Goal: Entertainment & Leisure: Consume media (video, audio)

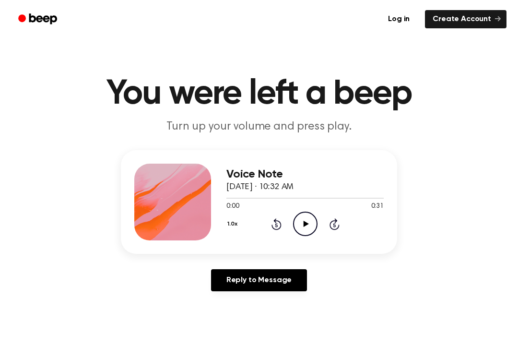
click at [311, 211] on div "0:00 0:31" at bounding box center [304, 206] width 157 height 10
click at [305, 227] on icon "Play Audio" at bounding box center [305, 224] width 24 height 24
click at [268, 225] on div "1.0x Rewind 5 seconds Pause Audio Skip 5 seconds" at bounding box center [304, 224] width 157 height 24
click at [272, 220] on icon "Rewind 5 seconds" at bounding box center [276, 224] width 11 height 12
click at [276, 224] on icon at bounding box center [276, 225] width 2 height 4
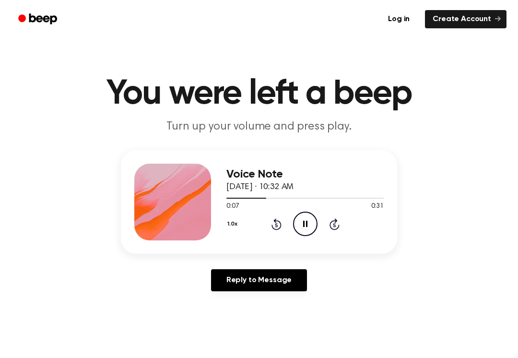
click at [275, 221] on icon at bounding box center [277, 224] width 10 height 12
click at [271, 224] on icon "Rewind 5 seconds" at bounding box center [276, 224] width 11 height 12
click at [275, 221] on icon at bounding box center [277, 224] width 10 height 12
click at [325, 231] on div "1.0x Rewind 5 seconds Pause Audio Skip 5 seconds" at bounding box center [304, 224] width 157 height 24
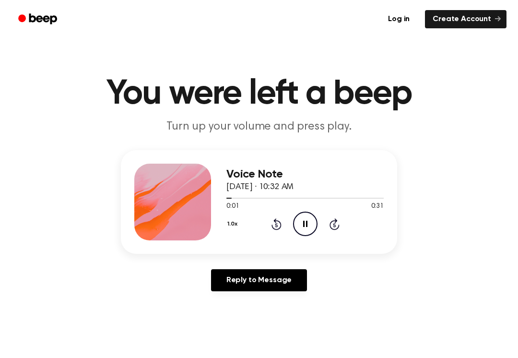
click at [297, 223] on icon "Pause Audio" at bounding box center [305, 224] width 24 height 24
click at [314, 225] on icon "Play Audio" at bounding box center [305, 224] width 24 height 24
click at [316, 224] on icon "Pause Audio" at bounding box center [305, 224] width 24 height 24
click at [308, 217] on icon "Play Audio" at bounding box center [305, 224] width 24 height 24
click at [274, 225] on icon "Rewind 5 seconds" at bounding box center [276, 224] width 11 height 12
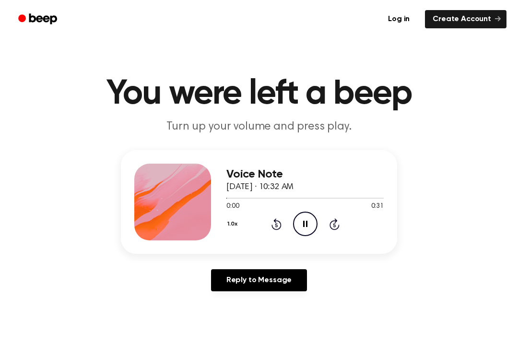
click at [279, 220] on icon "Rewind 5 seconds" at bounding box center [276, 224] width 11 height 12
click at [279, 219] on icon "Rewind 5 seconds" at bounding box center [276, 224] width 11 height 12
click at [305, 216] on icon "Pause Audio" at bounding box center [305, 224] width 24 height 24
click at [316, 213] on icon "Play Audio" at bounding box center [305, 224] width 24 height 24
click at [264, 216] on div "1.0x Rewind 5 seconds Play Audio Skip 5 seconds" at bounding box center [304, 224] width 157 height 24
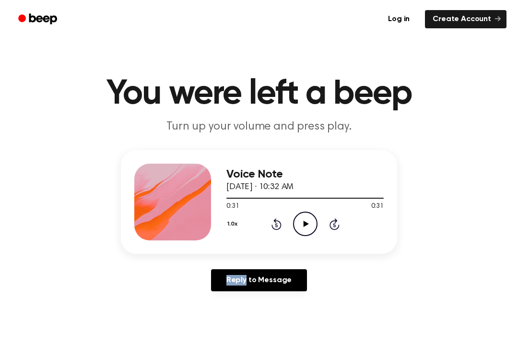
click at [276, 223] on icon at bounding box center [277, 224] width 10 height 12
click at [280, 222] on icon at bounding box center [277, 224] width 10 height 12
click at [279, 221] on icon at bounding box center [277, 224] width 10 height 12
click at [277, 219] on icon "Rewind 5 seconds" at bounding box center [276, 224] width 11 height 12
click at [291, 213] on div "1.0x Rewind 5 seconds Play Audio Skip 5 seconds" at bounding box center [304, 224] width 157 height 24
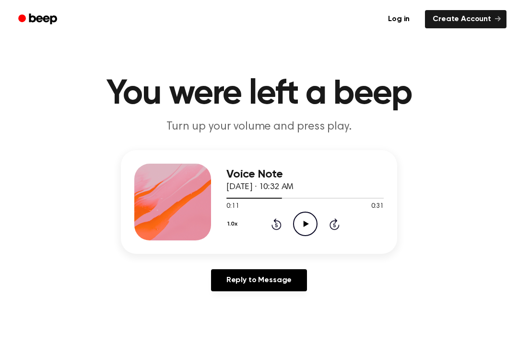
click at [291, 212] on div "1.0x Rewind 5 seconds Play Audio Skip 5 seconds" at bounding box center [304, 224] width 157 height 24
click at [298, 219] on icon "Play Audio" at bounding box center [305, 224] width 24 height 24
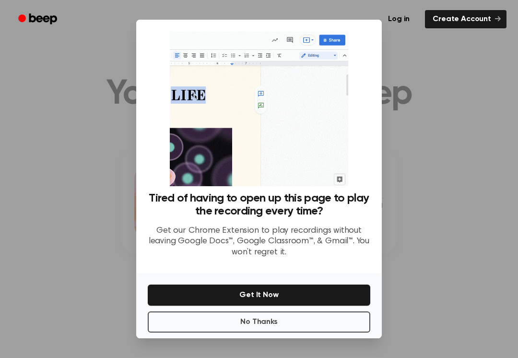
click at [266, 331] on button "No Thanks" at bounding box center [259, 321] width 223 height 21
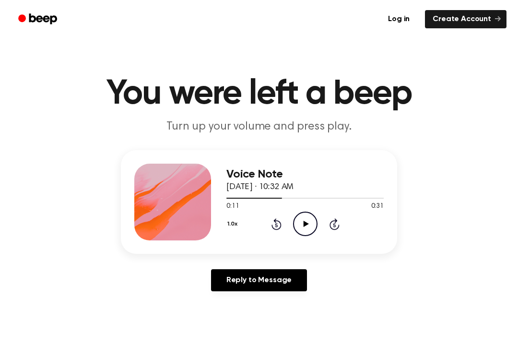
click at [318, 218] on div "1.0x Rewind 5 seconds Play Audio Skip 5 seconds" at bounding box center [304, 224] width 157 height 24
click at [301, 217] on icon "Play Audio" at bounding box center [305, 224] width 24 height 24
click at [305, 226] on icon "Pause Audio" at bounding box center [305, 224] width 24 height 24
click at [295, 234] on icon "Play Audio" at bounding box center [305, 224] width 24 height 24
click at [303, 222] on icon "Pause Audio" at bounding box center [305, 224] width 24 height 24
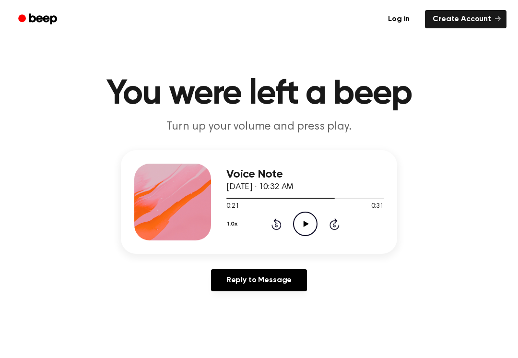
click at [305, 213] on icon "Play Audio" at bounding box center [305, 224] width 24 height 24
click at [301, 223] on icon "Play Audio" at bounding box center [305, 224] width 24 height 24
